Goal: Entertainment & Leisure: Consume media (video, audio)

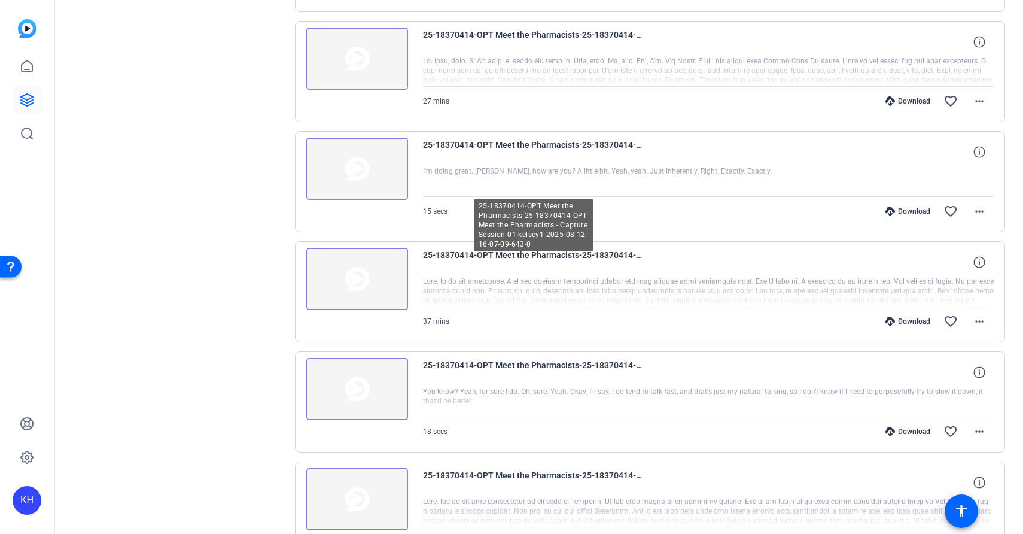
scroll to position [359, 0]
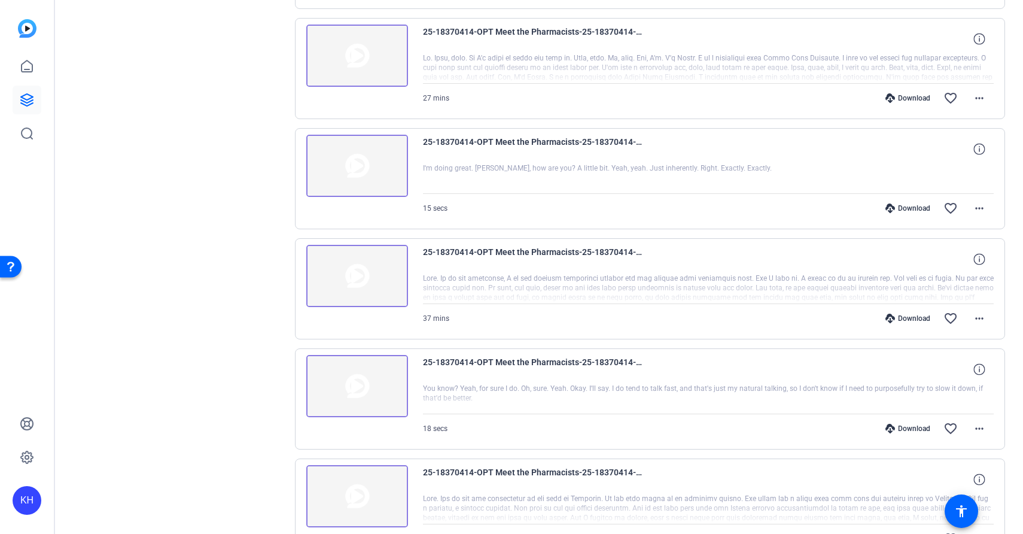
click at [352, 276] on img at bounding box center [357, 276] width 102 height 62
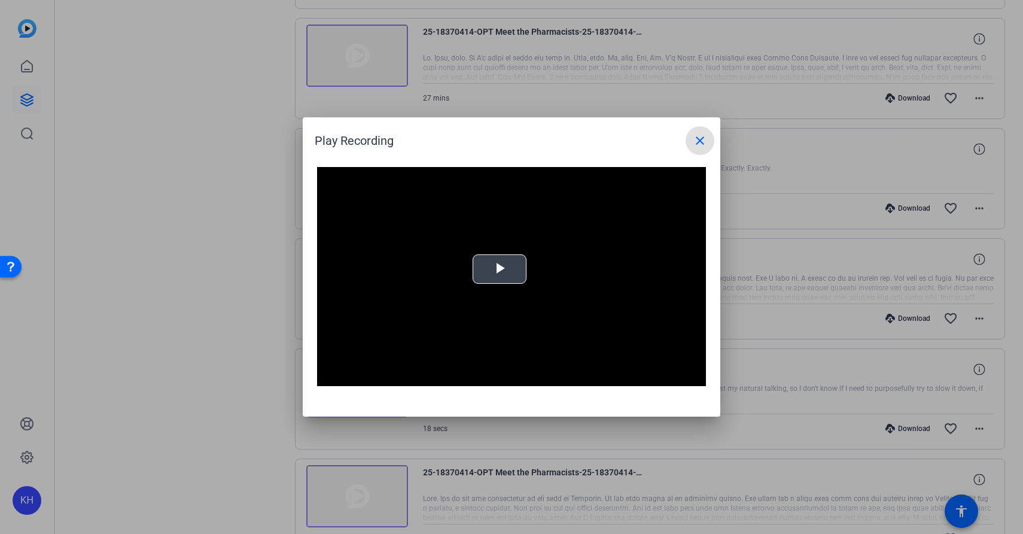
click at [499, 269] on span "Video Player" at bounding box center [499, 269] width 0 height 0
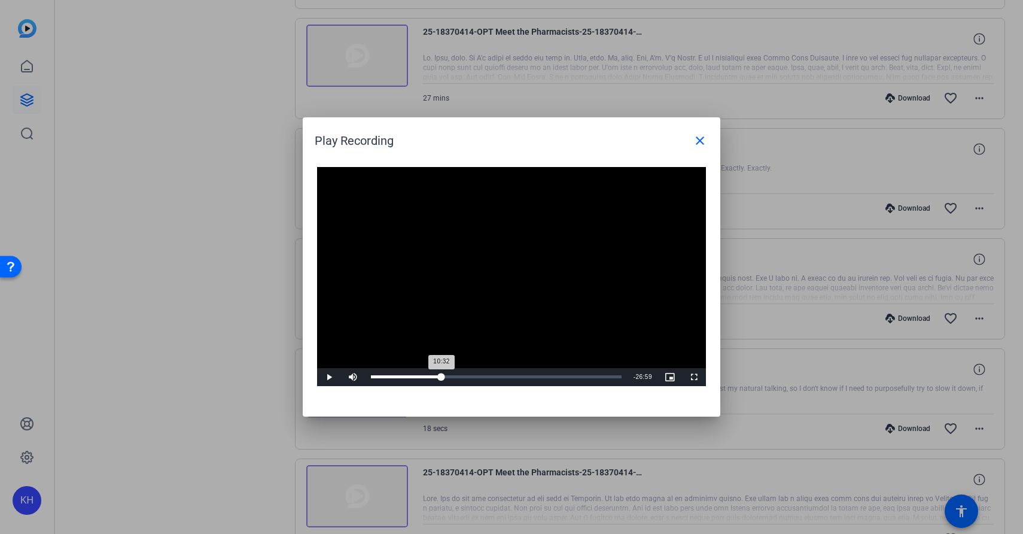
drag, startPoint x: 375, startPoint y: 375, endPoint x: 441, endPoint y: 374, distance: 65.8
click at [441, 375] on div "10:32" at bounding box center [406, 376] width 71 height 3
click at [332, 377] on span "Video Player" at bounding box center [329, 377] width 24 height 0
drag, startPoint x: 442, startPoint y: 374, endPoint x: 407, endPoint y: 374, distance: 35.3
click at [407, 375] on div "05:32" at bounding box center [390, 376] width 39 height 3
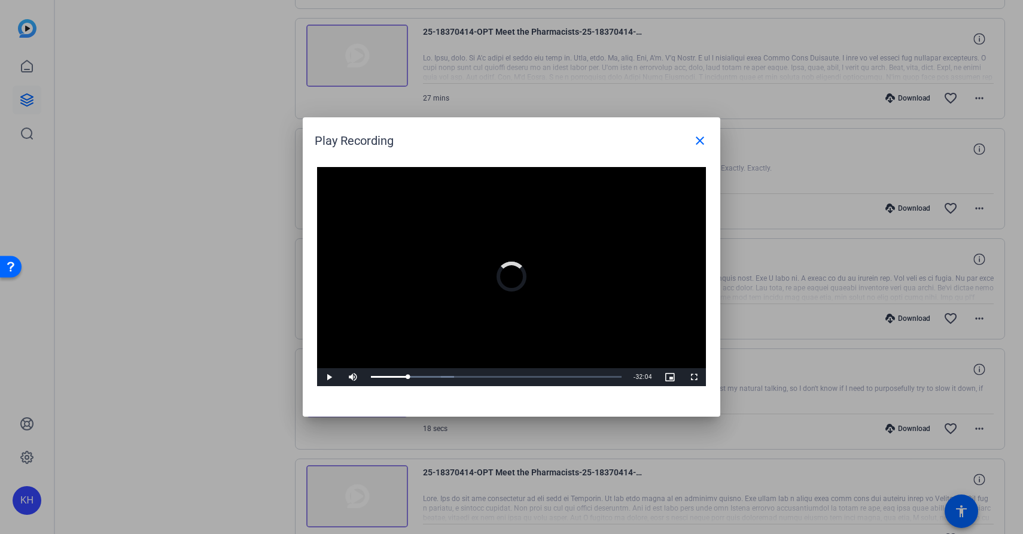
click at [324, 377] on span "Video Player" at bounding box center [329, 377] width 24 height 0
click at [330, 377] on span "Video Player" at bounding box center [329, 377] width 24 height 0
click at [328, 377] on span "Video Player" at bounding box center [329, 377] width 24 height 0
click at [327, 377] on span "Video Player" at bounding box center [329, 377] width 24 height 0
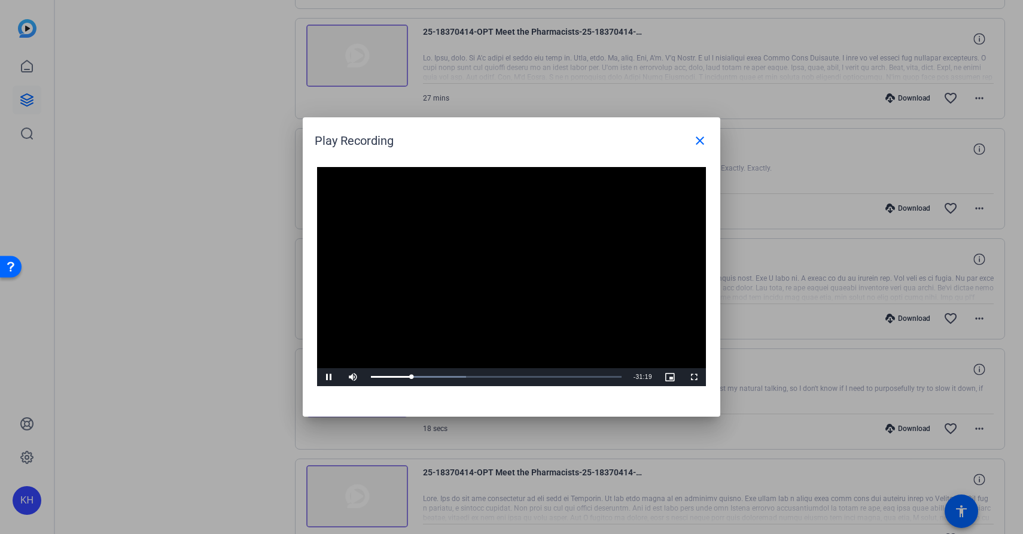
click at [330, 377] on span "Video Player" at bounding box center [329, 377] width 24 height 0
click at [412, 376] on div "06:09" at bounding box center [391, 376] width 41 height 3
click at [411, 376] on div "05:59" at bounding box center [391, 376] width 40 height 3
click at [330, 377] on span "Video Player" at bounding box center [329, 377] width 24 height 0
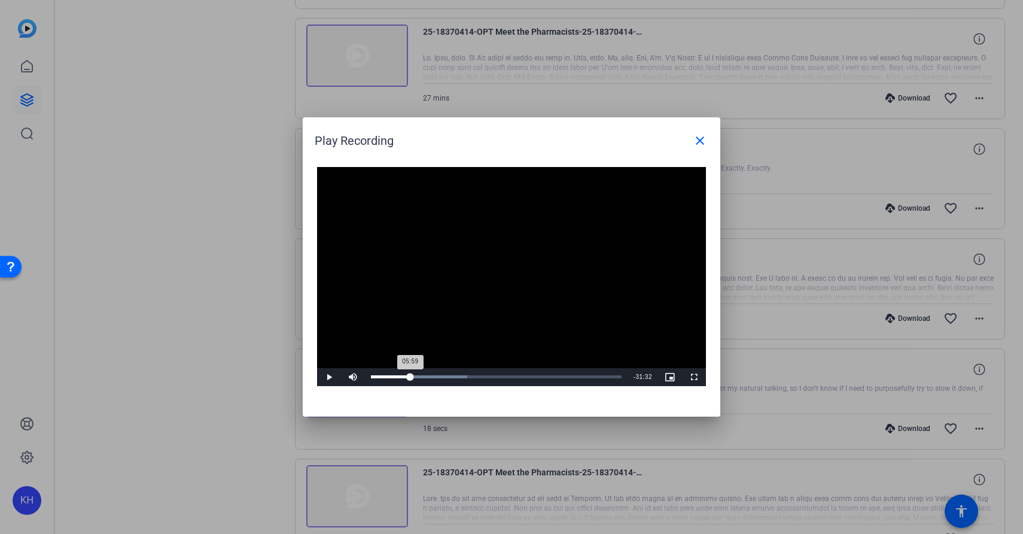
click at [410, 376] on div "05:59" at bounding box center [390, 376] width 39 height 3
click at [329, 377] on span "Video Player" at bounding box center [329, 377] width 24 height 0
click at [328, 377] on span "Video Player" at bounding box center [329, 377] width 24 height 0
click at [327, 377] on span "Video Player" at bounding box center [329, 377] width 24 height 0
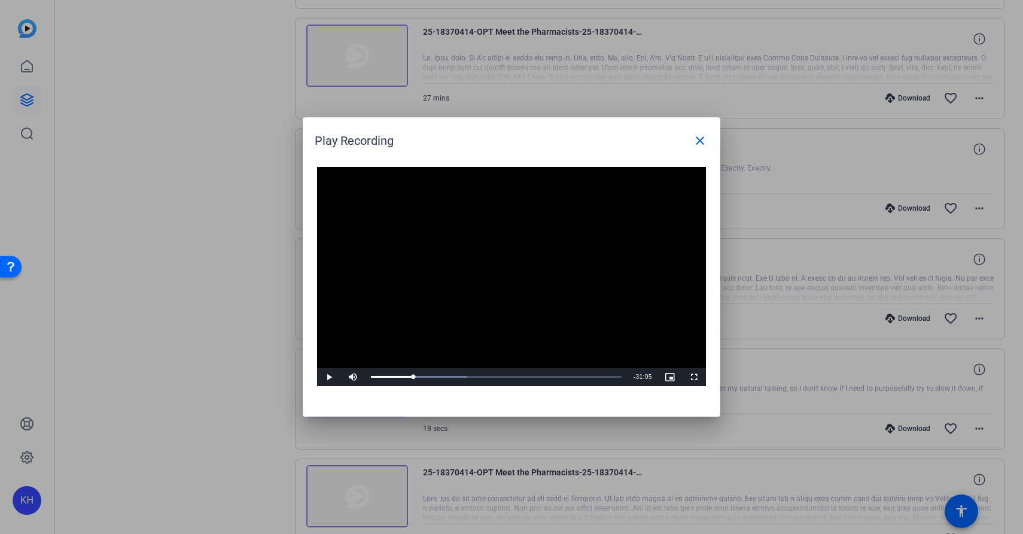
click at [328, 377] on span "Video Player" at bounding box center [329, 377] width 24 height 0
click at [327, 377] on span "Video Player" at bounding box center [329, 377] width 24 height 0
click at [329, 377] on span "Video Player" at bounding box center [329, 377] width 24 height 0
click at [413, 375] on div "06:20" at bounding box center [393, 376] width 44 height 3
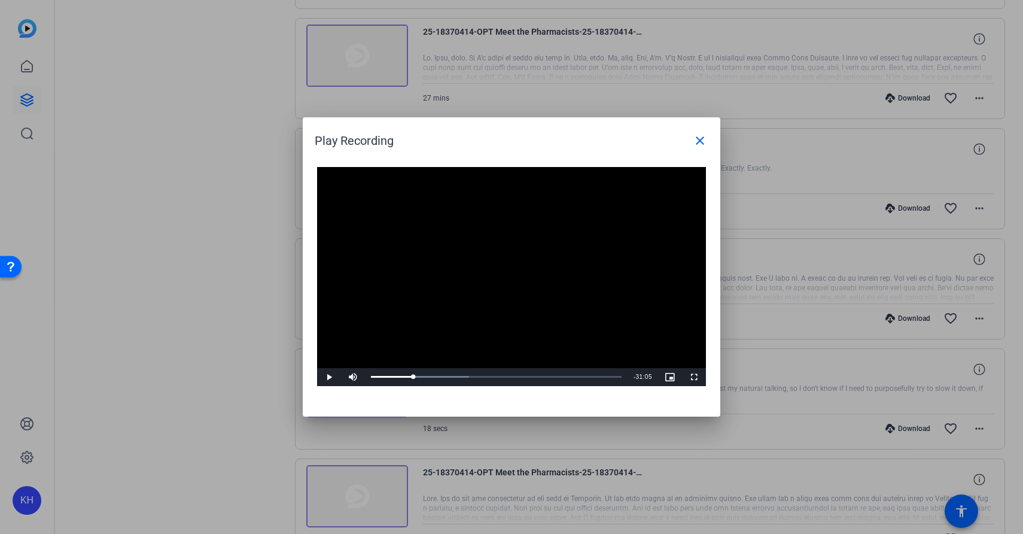
click at [328, 377] on span "Video Player" at bounding box center [329, 377] width 24 height 0
click at [329, 377] on span "Video Player" at bounding box center [329, 377] width 24 height 0
click at [327, 377] on span "Video Player" at bounding box center [329, 377] width 24 height 0
click at [329, 377] on span "Video Player" at bounding box center [329, 377] width 24 height 0
click at [327, 377] on span "Video Player" at bounding box center [329, 377] width 24 height 0
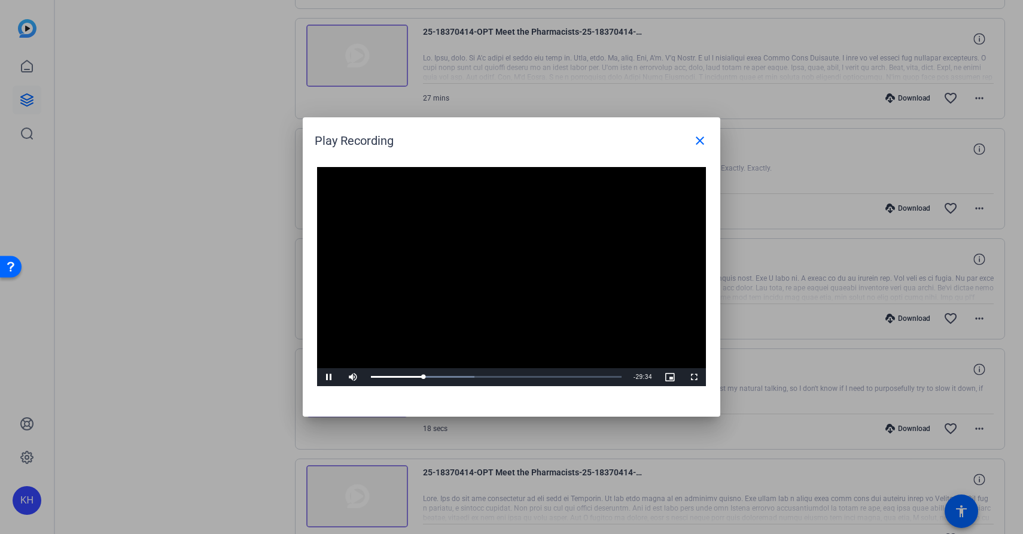
click at [330, 377] on span "Video Player" at bounding box center [329, 377] width 24 height 0
drag, startPoint x: 424, startPoint y: 376, endPoint x: 599, endPoint y: 372, distance: 174.7
click at [596, 375] on div "33:06" at bounding box center [483, 376] width 225 height 3
drag, startPoint x: 598, startPoint y: 372, endPoint x: 614, endPoint y: 372, distance: 15.6
click at [614, 372] on div "Loaded : 41.84% 35:44 33:27" at bounding box center [498, 377] width 266 height 18
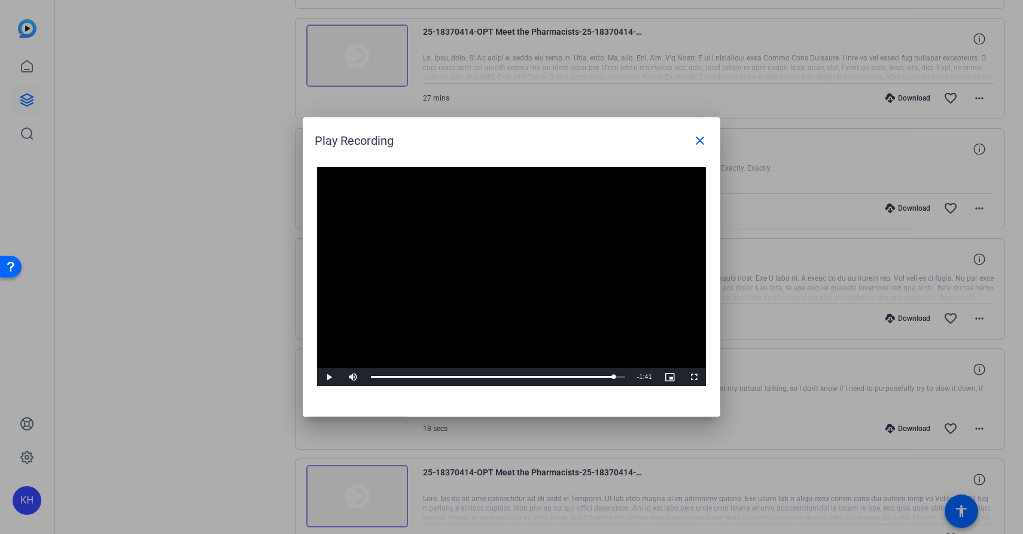
click at [329, 377] on span "Video Player" at bounding box center [329, 377] width 24 height 0
click at [328, 377] on span "Video Player" at bounding box center [329, 377] width 24 height 0
drag, startPoint x: 612, startPoint y: 376, endPoint x: 566, endPoint y: 372, distance: 46.3
click at [566, 372] on div "Loaded : 95.53% 30:33 35:44" at bounding box center [498, 377] width 266 height 18
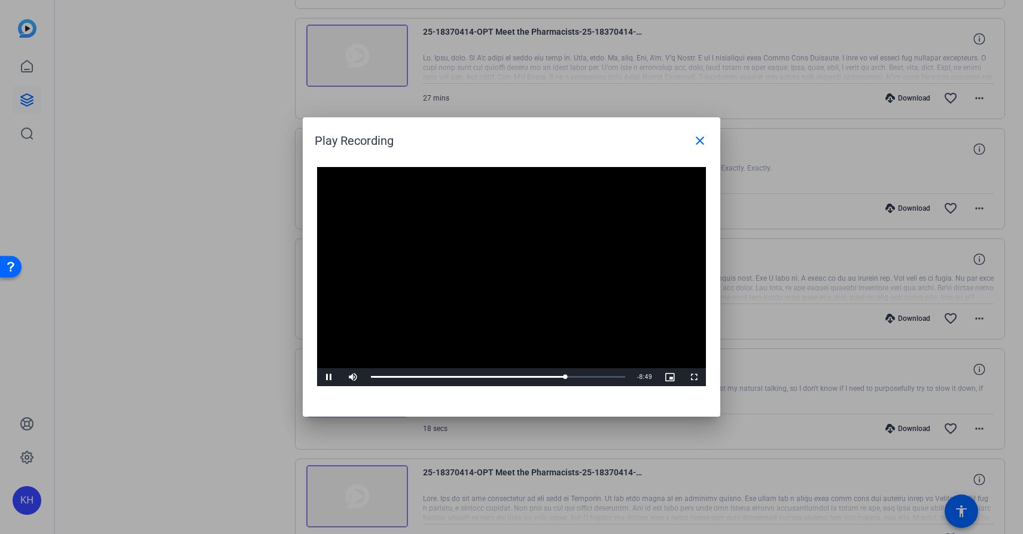
click at [328, 377] on span "Video Player" at bounding box center [329, 377] width 24 height 0
click at [330, 377] on span "Video Player" at bounding box center [329, 377] width 24 height 0
click at [699, 142] on mat-icon "close" at bounding box center [700, 140] width 14 height 14
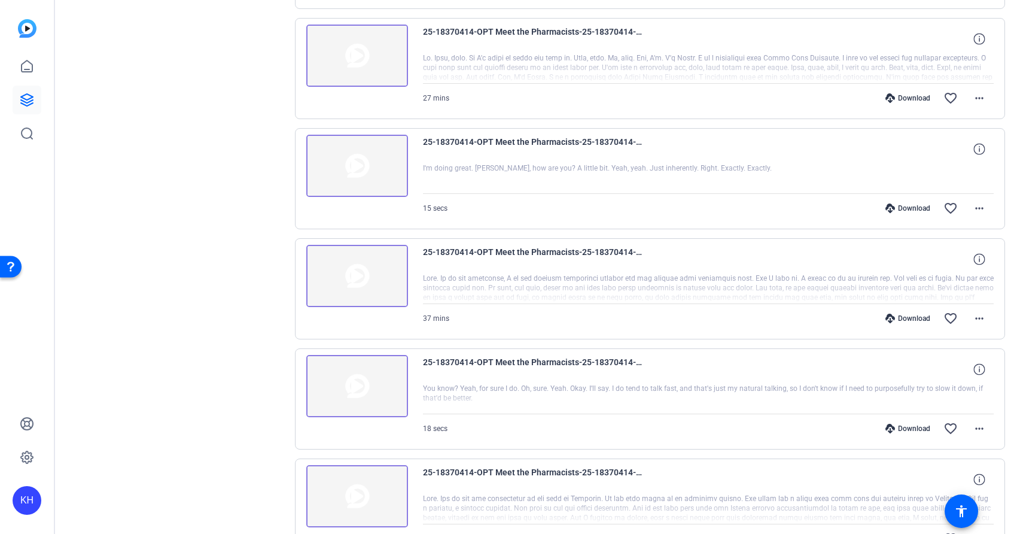
click at [368, 270] on img at bounding box center [357, 276] width 102 height 62
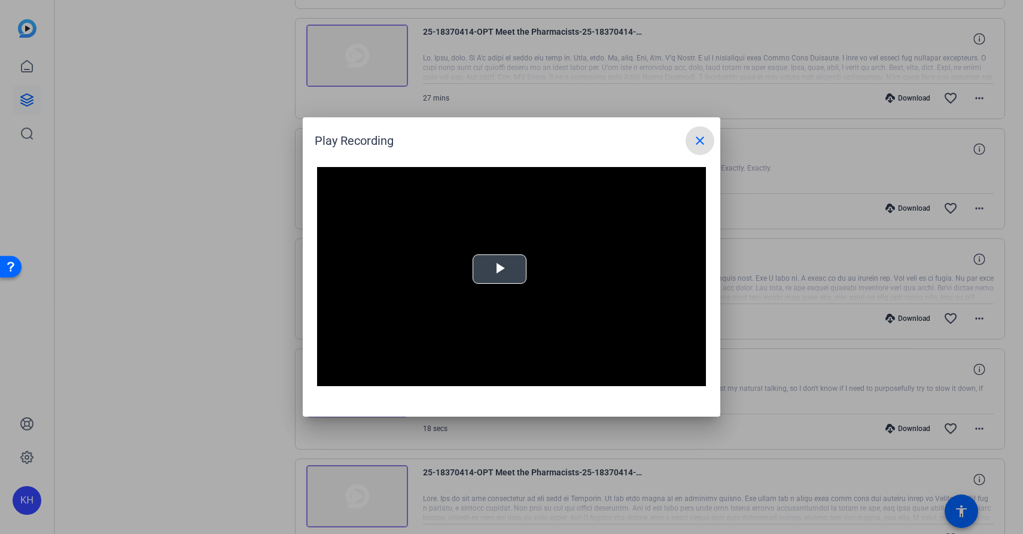
click at [499, 269] on span "Video Player" at bounding box center [499, 269] width 0 height 0
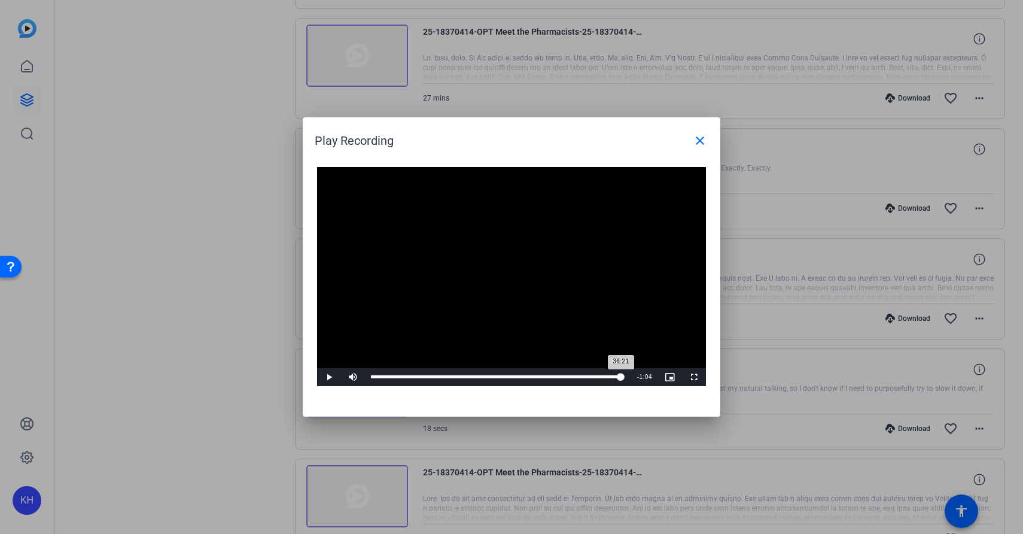
drag, startPoint x: 373, startPoint y: 374, endPoint x: 618, endPoint y: 376, distance: 244.7
click at [618, 376] on div "36:21" at bounding box center [496, 376] width 250 height 3
click at [333, 377] on span "Video Player" at bounding box center [329, 377] width 24 height 0
click at [622, 375] on div "36:56" at bounding box center [496, 376] width 251 height 3
click at [331, 377] on span "Video Player" at bounding box center [329, 377] width 24 height 0
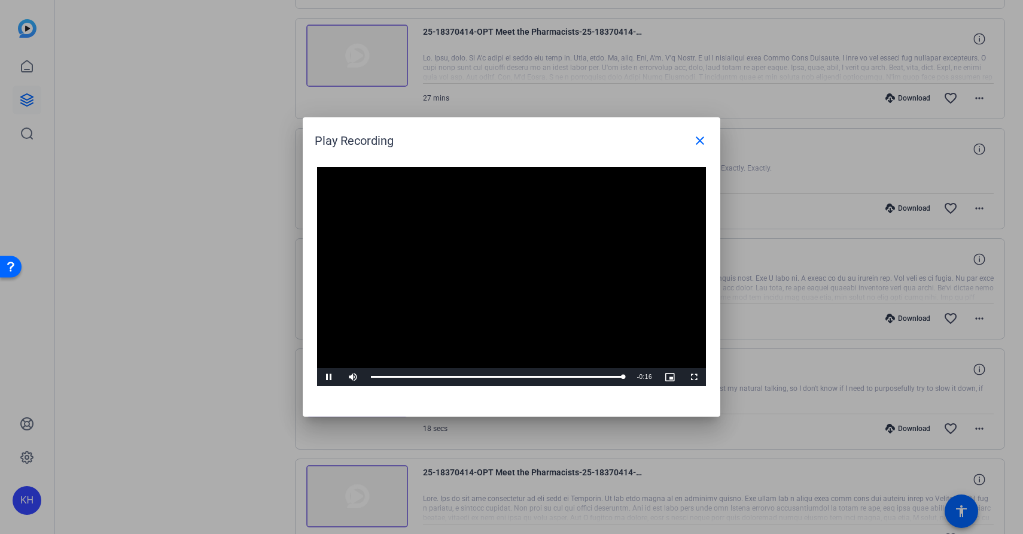
click at [327, 377] on span "Video Player" at bounding box center [329, 377] width 24 height 0
click at [700, 136] on mat-icon "close" at bounding box center [700, 140] width 14 height 14
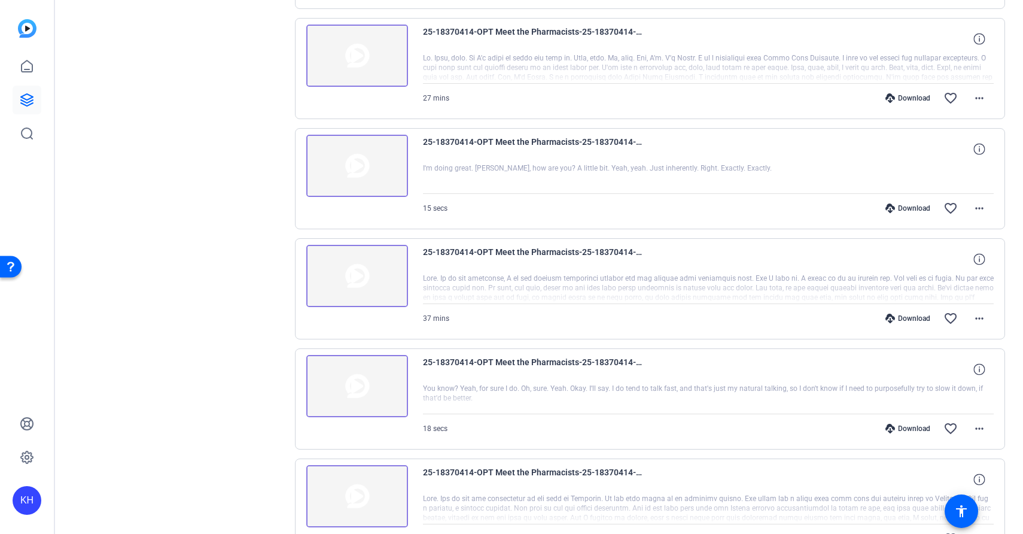
scroll to position [217, 0]
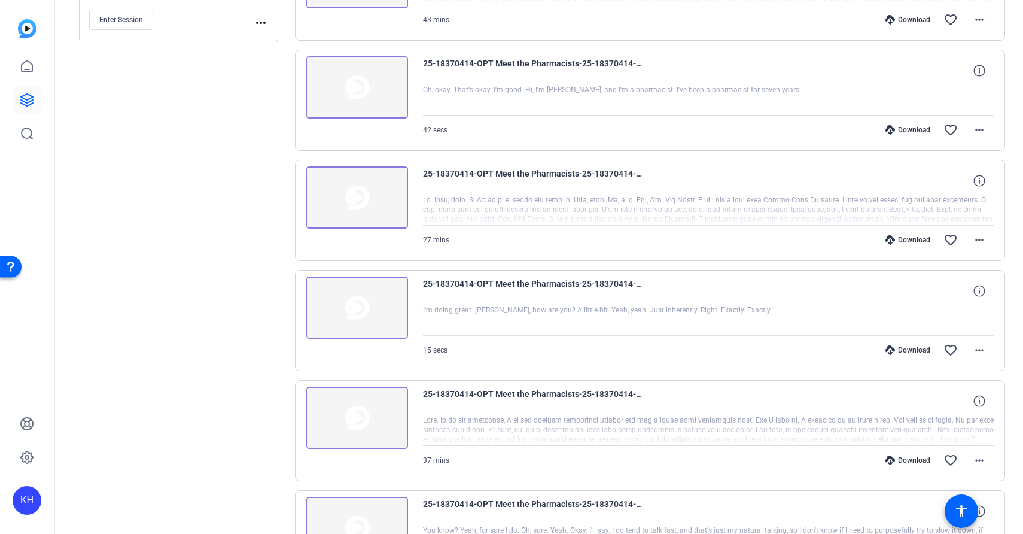
click at [367, 221] on img at bounding box center [357, 197] width 102 height 62
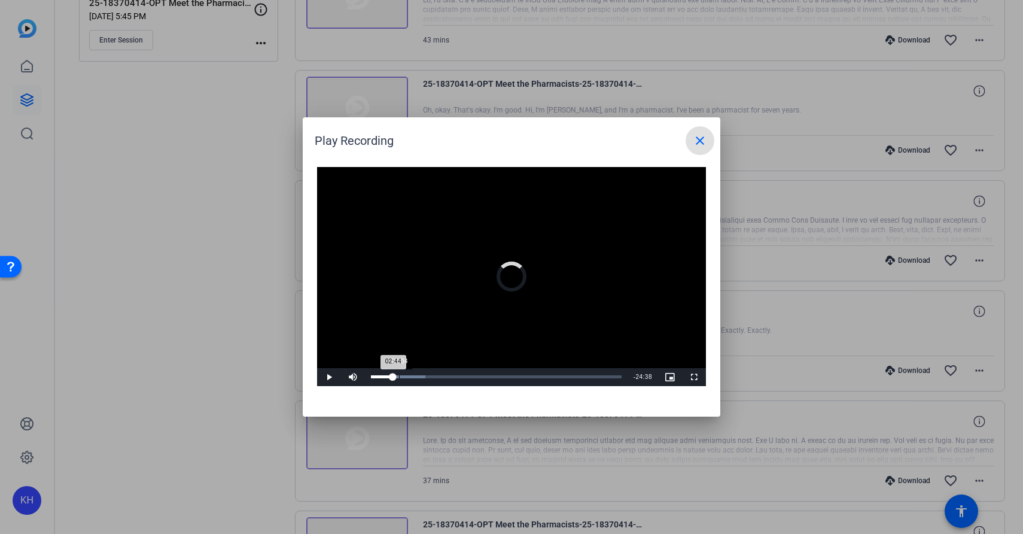
click at [399, 373] on div "Loaded : 21.80% 03:04 02:44" at bounding box center [496, 377] width 263 height 18
click at [407, 375] on div "03:55" at bounding box center [389, 376] width 36 height 3
click at [330, 377] on span "Video Player" at bounding box center [329, 377] width 24 height 0
click at [327, 377] on span "Video Player" at bounding box center [329, 377] width 24 height 0
click at [328, 377] on span "Video Player" at bounding box center [329, 377] width 24 height 0
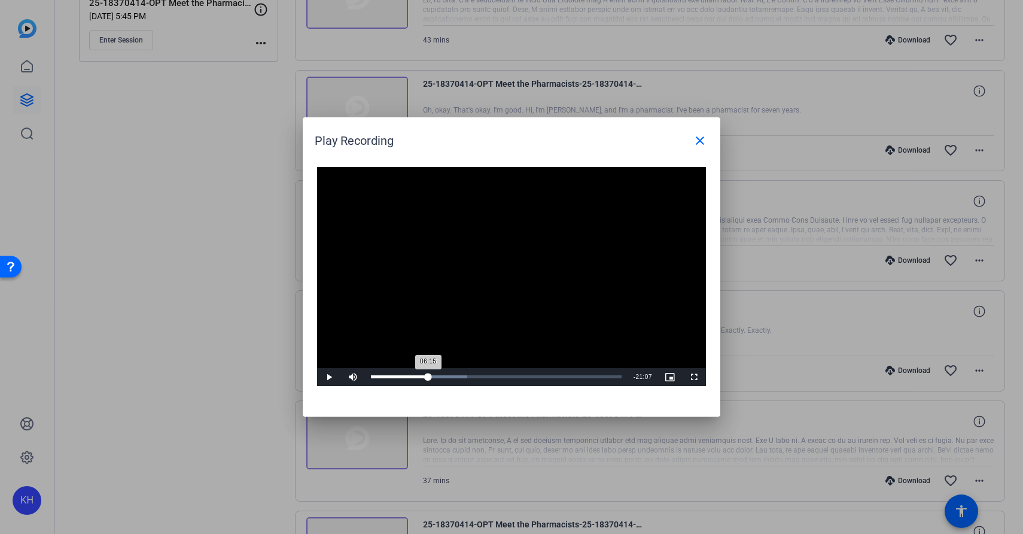
drag, startPoint x: 422, startPoint y: 375, endPoint x: 428, endPoint y: 375, distance: 6.6
click at [428, 375] on div "06:15" at bounding box center [399, 376] width 57 height 3
click at [327, 377] on span "Video Player" at bounding box center [329, 377] width 24 height 0
click at [330, 377] on span "Video Player" at bounding box center [329, 377] width 24 height 0
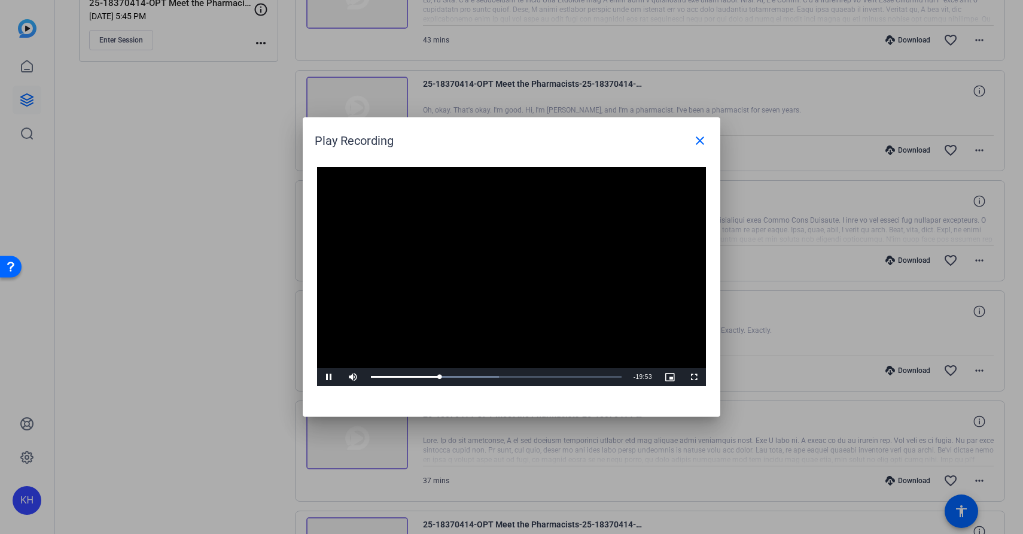
click at [327, 377] on span "Video Player" at bounding box center [329, 377] width 24 height 0
